Goal: Information Seeking & Learning: Learn about a topic

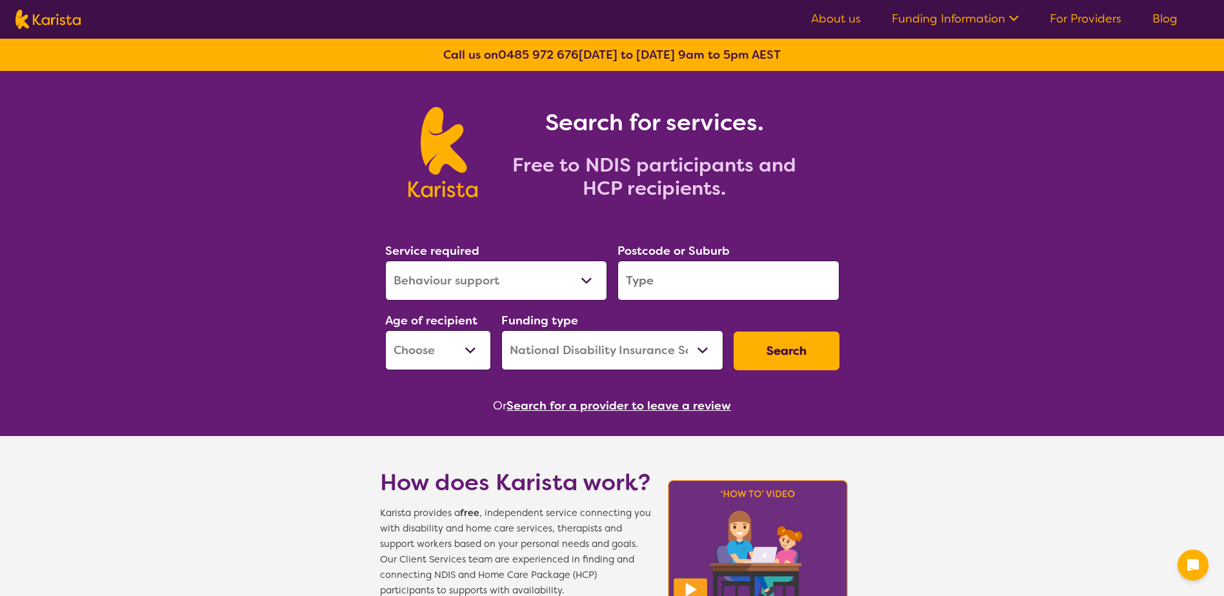
select select "Behaviour support"
select select "NDIS"
type input "2450"
click at [442, 363] on select "Early Childhood - 0 to 9 Child - 10 to 11 Adolescent - 12 to 17 Adult - 18 to 6…" at bounding box center [438, 350] width 106 height 40
select select "EC"
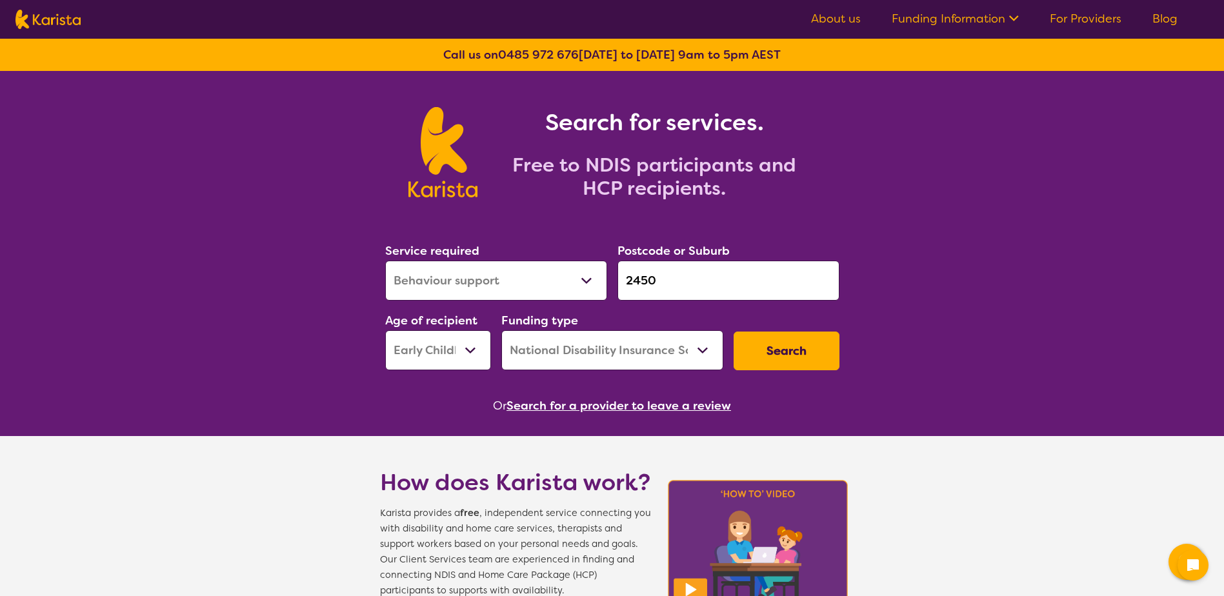
click at [385, 330] on select "Early Childhood - 0 to 9 Child - 10 to 11 Adolescent - 12 to 17 Adult - 18 to 6…" at bounding box center [438, 350] width 106 height 40
click at [770, 358] on button "Search" at bounding box center [787, 351] width 106 height 39
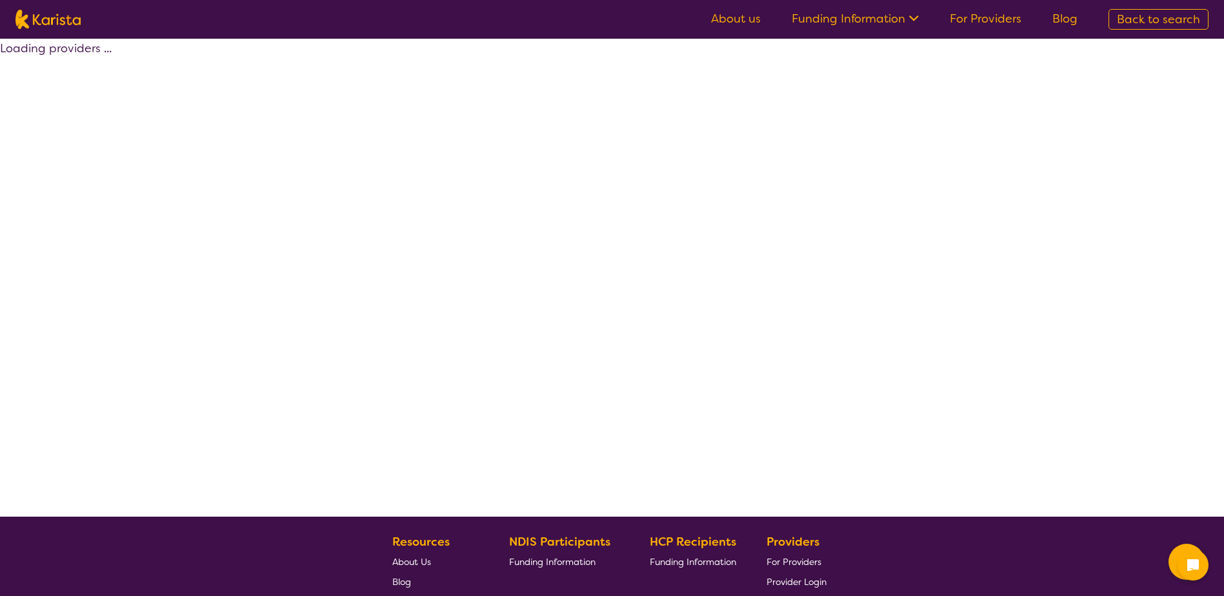
select select "by_score"
